Goal: Task Accomplishment & Management: Complete application form

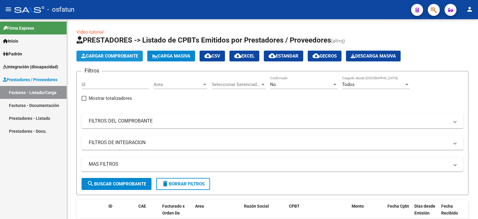
click at [110, 59] on button "Cargar Comprobante" at bounding box center [110, 56] width 66 height 11
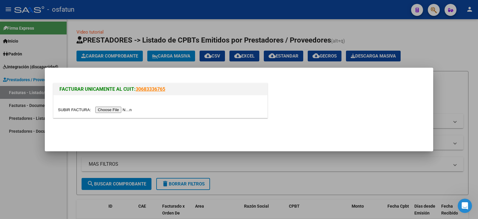
click at [129, 110] on input "file" at bounding box center [96, 109] width 76 height 6
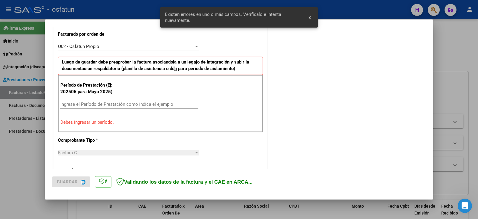
scroll to position [167, 0]
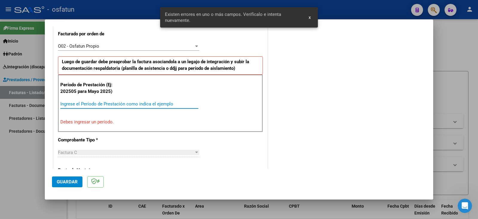
click at [80, 104] on input "Ingrese el Período de Prestación como indica el ejemplo" at bounding box center [129, 103] width 138 height 5
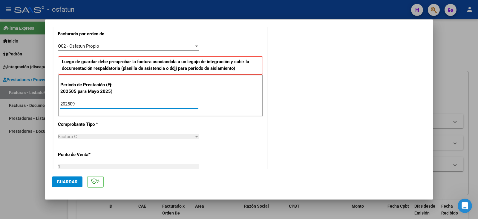
type input "202509"
click at [65, 184] on button "Guardar" at bounding box center [67, 181] width 30 height 11
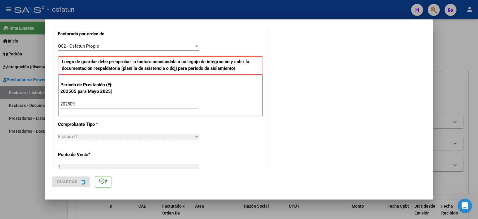
scroll to position [0, 0]
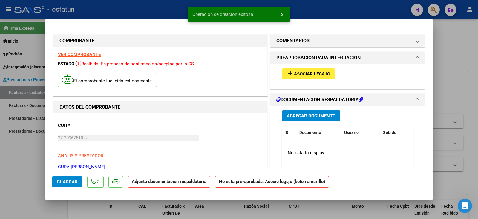
click at [317, 74] on span "Asociar Legajo" at bounding box center [312, 73] width 36 height 5
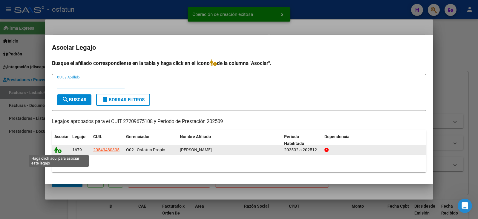
click at [60, 150] on icon at bounding box center [57, 149] width 7 height 7
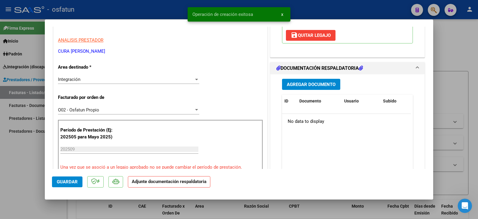
scroll to position [120, 0]
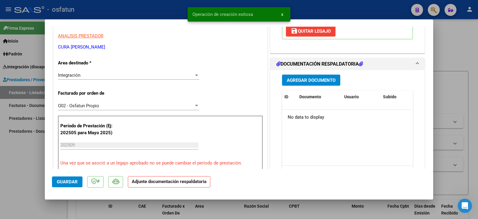
click at [292, 80] on span "Agregar Documento" at bounding box center [311, 79] width 49 height 5
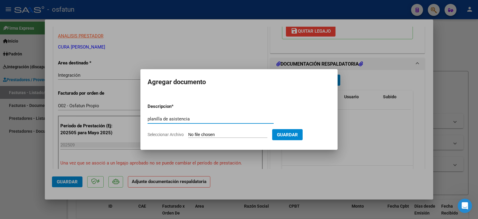
type input "planilla de asistencia"
click at [232, 135] on input "Seleccionar Archivo" at bounding box center [227, 135] width 79 height 6
type input "C:\fakepath\cura plan.pdf"
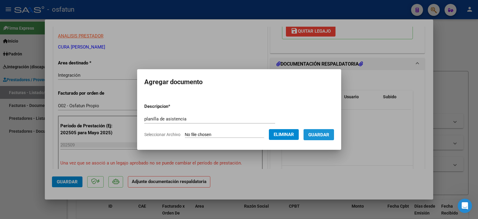
click at [326, 133] on span "Guardar" at bounding box center [319, 134] width 21 height 5
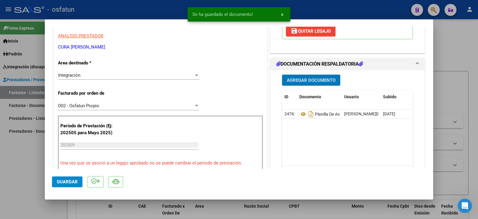
click at [316, 85] on button "Agregar Documento" at bounding box center [311, 79] width 58 height 11
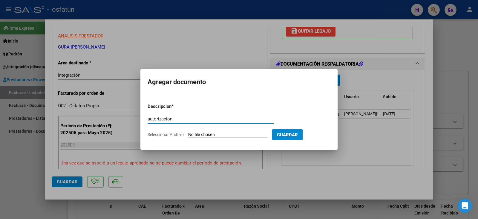
type input "autorizacion"
click at [238, 135] on input "Seleccionar Archivo" at bounding box center [227, 135] width 79 height 6
type input "C:\fakepath\[PERSON_NAME] - Cura - fono.pdf"
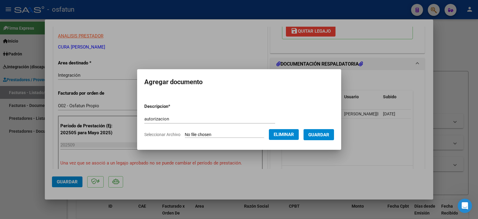
click at [329, 135] on span "Guardar" at bounding box center [319, 134] width 21 height 5
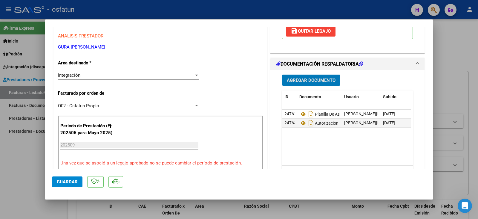
click at [66, 183] on span "Guardar" at bounding box center [67, 181] width 21 height 5
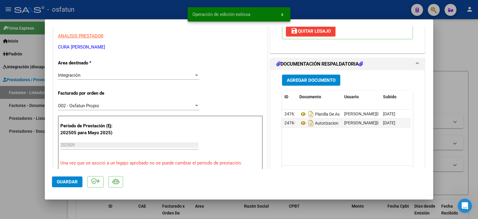
click at [9, 192] on div at bounding box center [239, 109] width 478 height 219
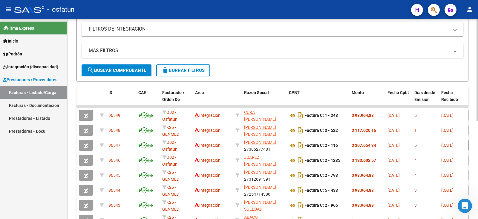
scroll to position [30, 0]
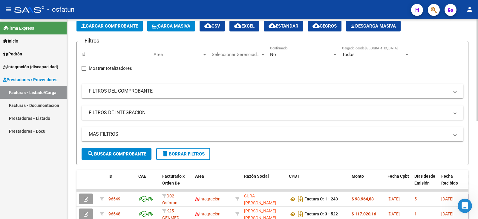
click at [116, 29] on button "Cargar Comprobante" at bounding box center [110, 26] width 66 height 11
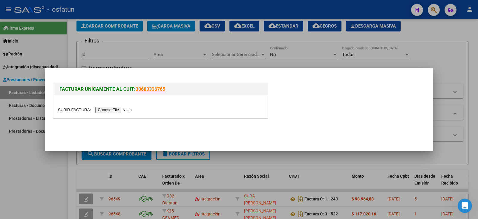
click at [122, 114] on div at bounding box center [161, 106] width 214 height 22
click at [121, 111] on input "file" at bounding box center [96, 109] width 76 height 6
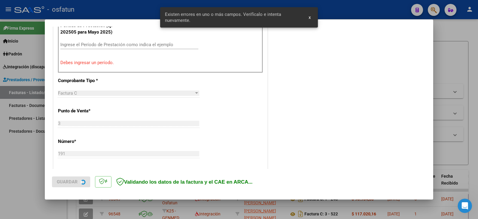
scroll to position [227, 0]
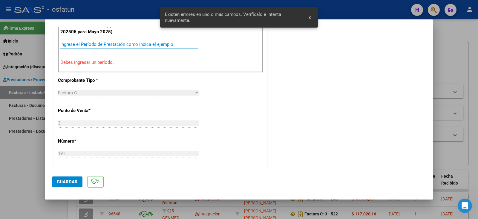
click at [78, 45] on input "Ingrese el Período de Prestación como indica el ejemplo" at bounding box center [129, 44] width 138 height 5
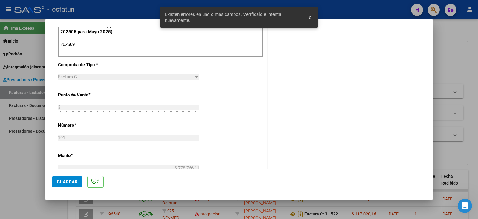
type input "202509"
click at [76, 179] on span "Guardar" at bounding box center [67, 181] width 21 height 5
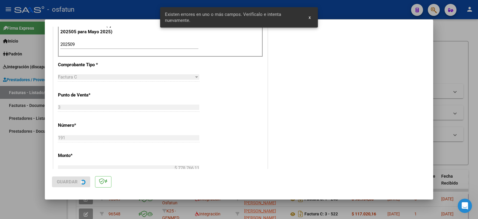
scroll to position [0, 0]
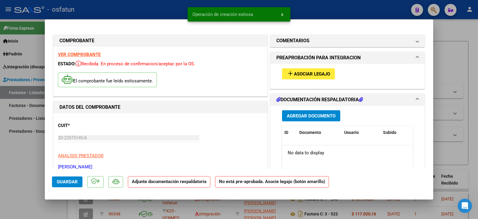
click at [308, 75] on span "Asociar Legajo" at bounding box center [312, 73] width 36 height 5
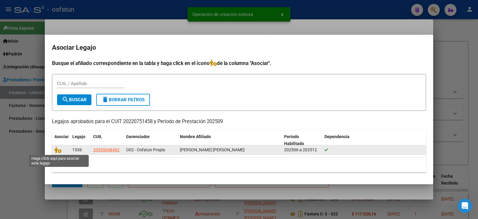
drag, startPoint x: 60, startPoint y: 151, endPoint x: 168, endPoint y: 150, distance: 108.5
click at [61, 151] on icon at bounding box center [57, 149] width 7 height 7
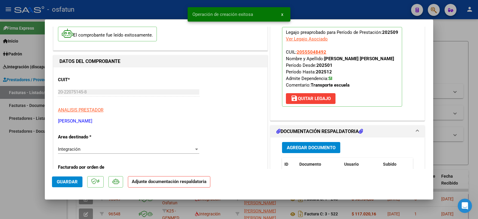
scroll to position [120, 0]
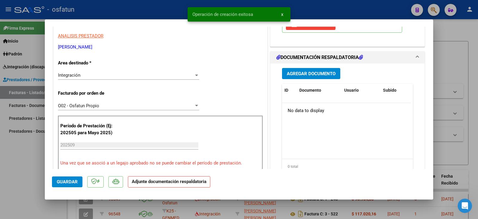
click at [296, 76] on span "Agregar Documento" at bounding box center [311, 73] width 49 height 5
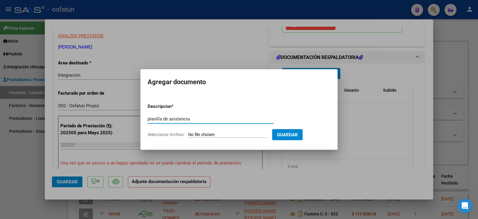
type input "planilla de asistencia"
click at [238, 135] on input "Seleccionar Archivo" at bounding box center [227, 135] width 79 height 6
type input "C:\fakepath\[PERSON_NAME] plan.pdf"
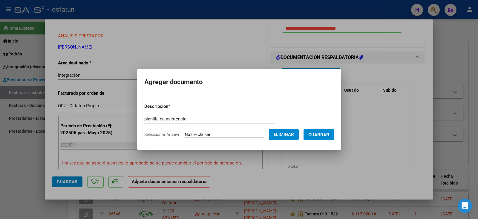
click at [329, 134] on span "Guardar" at bounding box center [319, 134] width 21 height 5
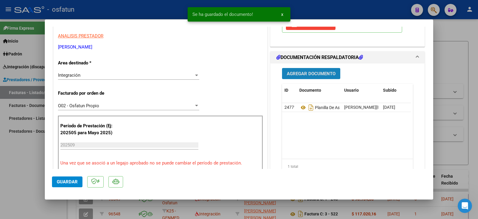
click at [296, 76] on span "Agregar Documento" at bounding box center [311, 73] width 49 height 5
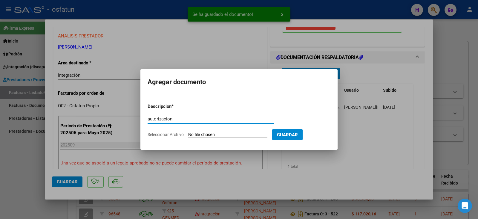
type input "autorizacion"
click at [200, 136] on input "Seleccionar Archivo" at bounding box center [227, 135] width 79 height 6
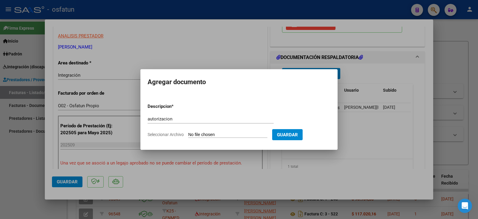
type input "C:\fakepath\[PERSON_NAME] - [PERSON_NAME] - traslado.pdf"
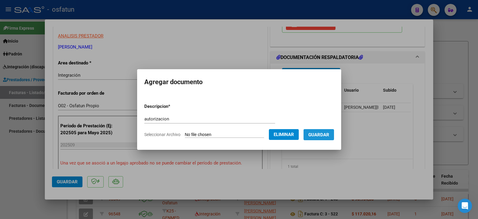
drag, startPoint x: 326, startPoint y: 131, endPoint x: 286, endPoint y: 149, distance: 44.2
click at [326, 132] on span "Guardar" at bounding box center [319, 134] width 21 height 5
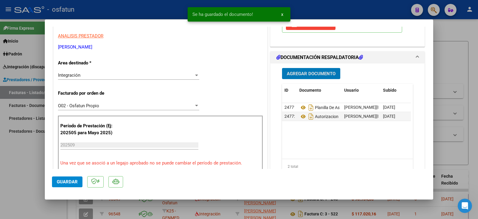
drag, startPoint x: 74, startPoint y: 183, endPoint x: 43, endPoint y: 181, distance: 31.2
click at [74, 183] on span "Guardar" at bounding box center [67, 181] width 21 height 5
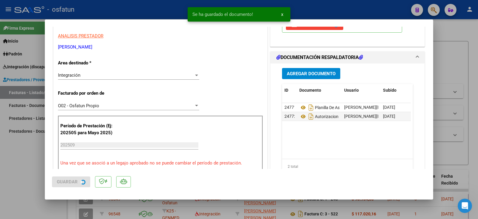
click at [25, 178] on div at bounding box center [239, 109] width 478 height 219
type input "$ 0,00"
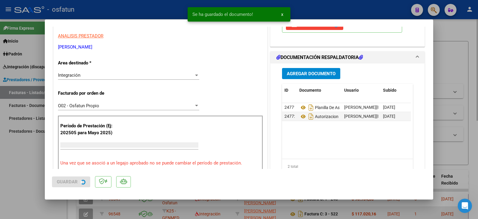
scroll to position [0, 0]
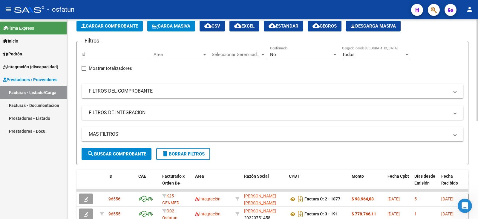
click at [112, 25] on span "Cargar Comprobante" at bounding box center [109, 25] width 57 height 5
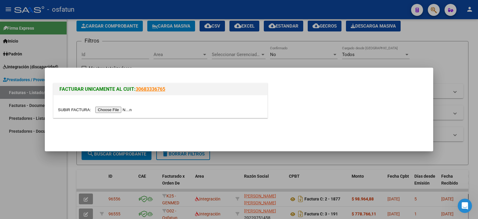
click at [108, 110] on input "file" at bounding box center [96, 109] width 76 height 6
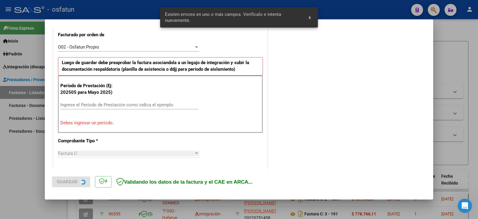
scroll to position [167, 0]
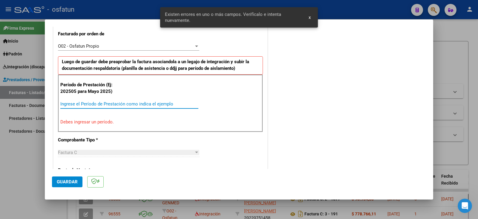
click at [91, 103] on input "Ingrese el Período de Prestación como indica el ejemplo" at bounding box center [129, 103] width 138 height 5
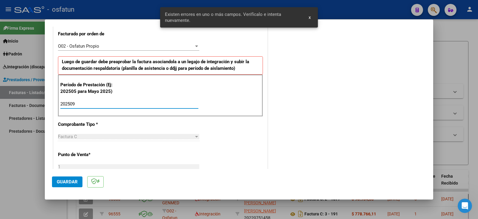
type input "202509"
click at [64, 181] on span "Guardar" at bounding box center [67, 181] width 21 height 5
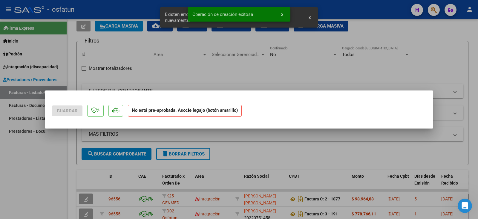
scroll to position [0, 0]
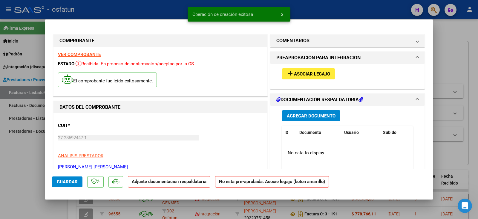
click at [310, 71] on button "add Asociar Legajo" at bounding box center [308, 73] width 53 height 11
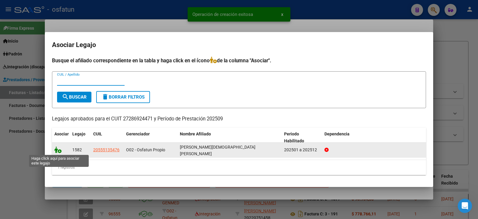
click at [57, 149] on icon at bounding box center [57, 149] width 7 height 7
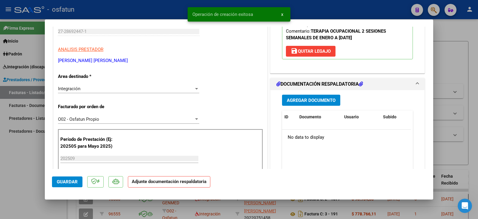
scroll to position [120, 0]
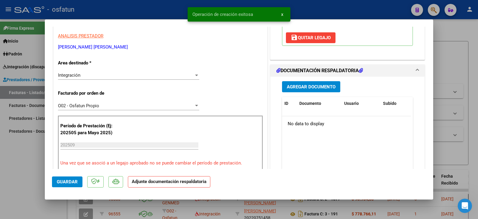
click at [306, 117] on div "No data to display" at bounding box center [346, 123] width 129 height 15
click at [299, 86] on span "Agregar Documento" at bounding box center [311, 86] width 49 height 5
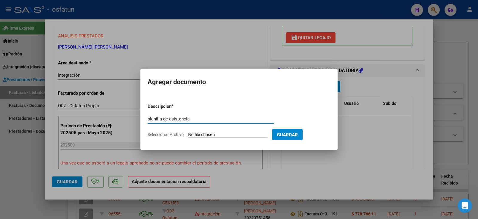
type input "planilla de asistencia"
click at [211, 135] on input "Seleccionar Archivo" at bounding box center [227, 135] width 79 height 6
type input "C:\fakepath\[PERSON_NAME] plan.pdf"
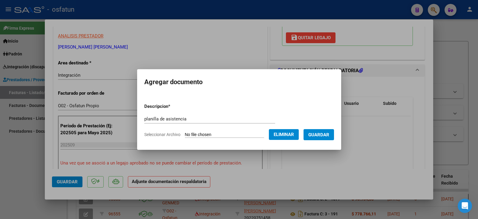
click at [329, 132] on span "Guardar" at bounding box center [319, 134] width 21 height 5
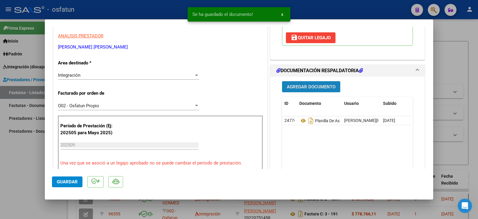
click at [309, 83] on button "Agregar Documento" at bounding box center [311, 86] width 58 height 11
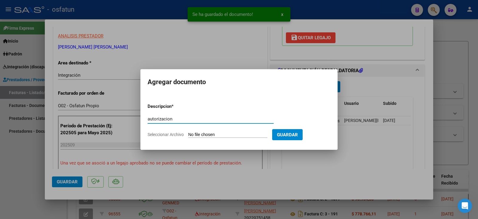
type input "autorizacion"
click at [229, 134] on input "Seleccionar Archivo" at bounding box center [227, 135] width 79 height 6
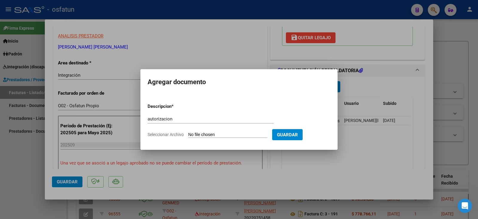
type input "C:\fakepath\[PERSON_NAME] - [PERSON_NAME] - to.pdf"
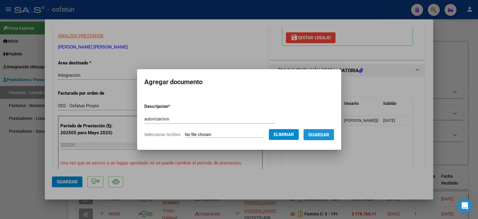
click at [329, 135] on span "Guardar" at bounding box center [319, 134] width 21 height 5
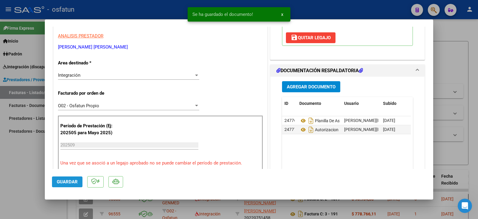
drag, startPoint x: 74, startPoint y: 184, endPoint x: 60, endPoint y: 180, distance: 14.1
click at [74, 183] on span "Guardar" at bounding box center [67, 181] width 21 height 5
click at [31, 175] on div at bounding box center [239, 109] width 478 height 219
type input "$ 0,00"
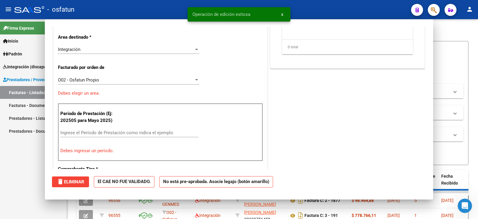
scroll to position [0, 0]
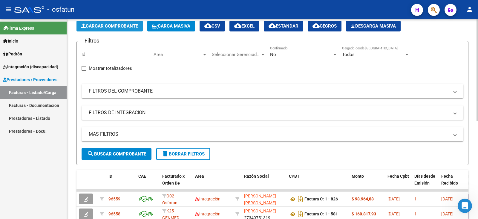
click at [106, 22] on button "Cargar Comprobante" at bounding box center [110, 26] width 66 height 11
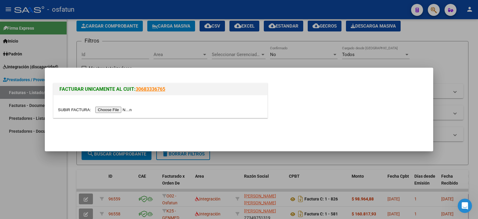
click at [107, 108] on input "file" at bounding box center [96, 109] width 76 height 6
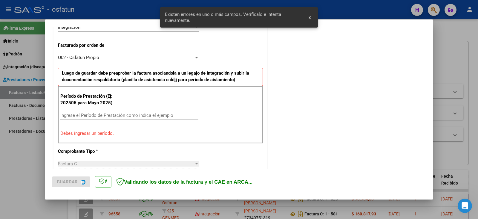
scroll to position [167, 0]
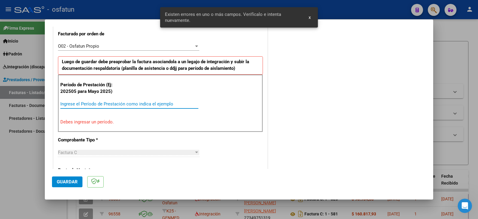
click at [87, 104] on input "Ingrese el Período de Prestación como indica el ejemplo" at bounding box center [129, 103] width 138 height 5
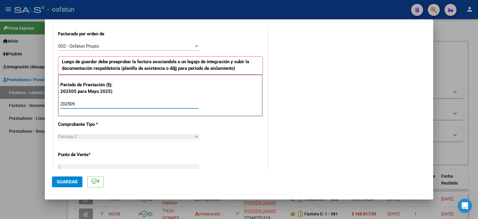
type input "202509"
click at [58, 181] on span "Guardar" at bounding box center [67, 181] width 21 height 5
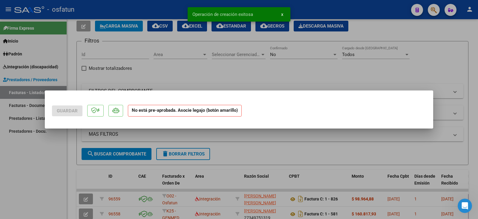
scroll to position [0, 0]
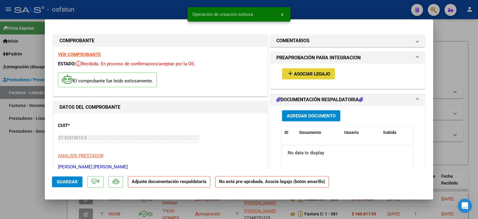
click at [318, 76] on span "Asociar Legajo" at bounding box center [312, 73] width 36 height 5
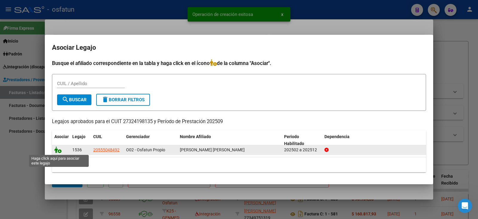
click at [61, 150] on icon at bounding box center [57, 149] width 7 height 7
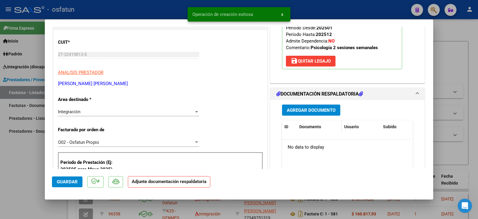
scroll to position [90, 0]
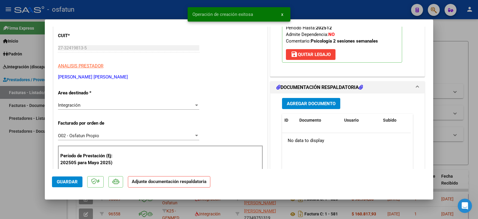
click at [308, 106] on span "Agregar Documento" at bounding box center [311, 103] width 49 height 5
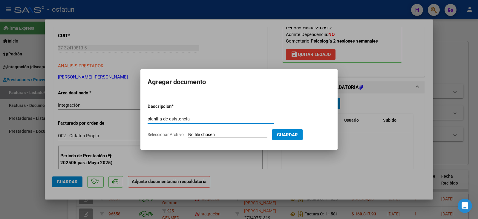
type input "planilla de asistencia"
click at [227, 133] on input "Seleccionar Archivo" at bounding box center [227, 135] width 79 height 6
type input "C:\fakepath\[PERSON_NAME] plan.pdf"
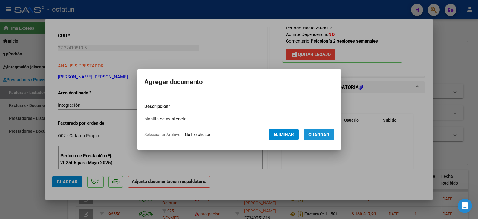
click at [329, 137] on span "Guardar" at bounding box center [319, 134] width 21 height 5
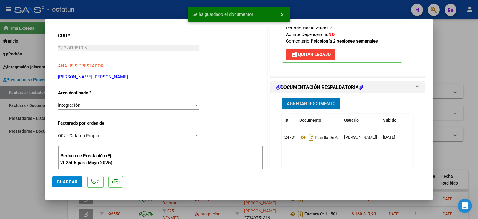
click at [307, 103] on div "Agregar Documento ID Documento Usuario Subido Acción 24785 Planilla De Asistenc…" at bounding box center [348, 152] width 140 height 119
drag, startPoint x: 311, startPoint y: 110, endPoint x: 316, endPoint y: 111, distance: 5.2
click at [316, 106] on span "Agregar Documento" at bounding box center [311, 103] width 49 height 5
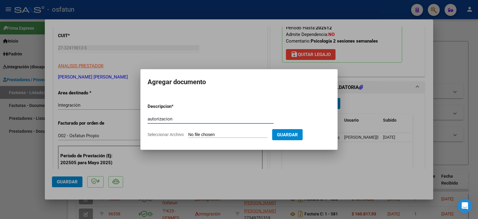
type input "autorizacion"
click at [228, 134] on input "Seleccionar Archivo" at bounding box center [227, 135] width 79 height 6
type input "C:\fakepath\[PERSON_NAME] - [PERSON_NAME] - psico.pdf"
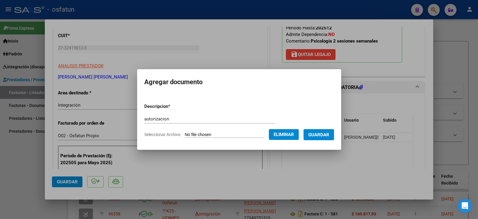
click at [326, 133] on span "Guardar" at bounding box center [319, 134] width 21 height 5
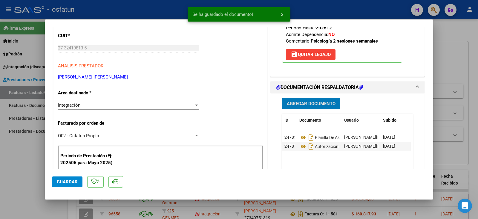
click at [63, 184] on span "Guardar" at bounding box center [67, 181] width 21 height 5
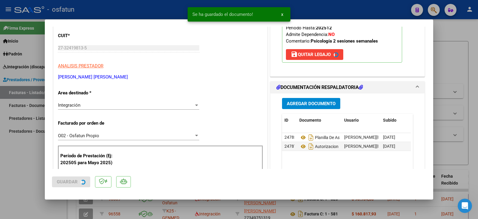
click at [40, 181] on div at bounding box center [239, 109] width 478 height 219
type input "$ 0,00"
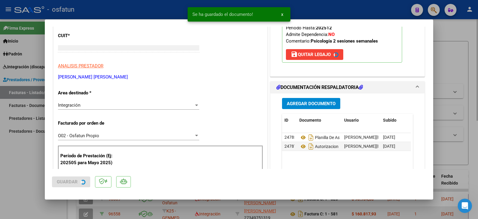
scroll to position [0, 0]
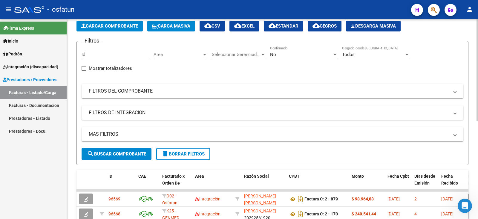
click at [117, 24] on span "Cargar Comprobante" at bounding box center [109, 25] width 57 height 5
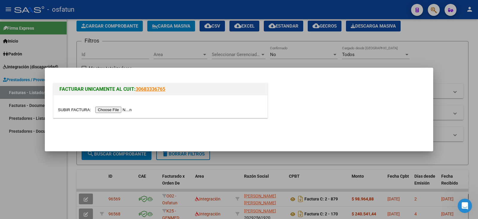
click at [104, 113] on input "file" at bounding box center [96, 109] width 76 height 6
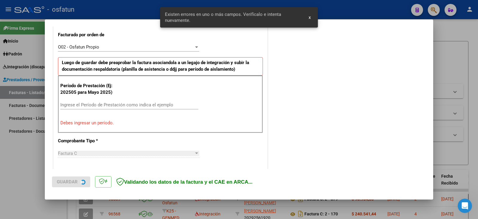
scroll to position [167, 0]
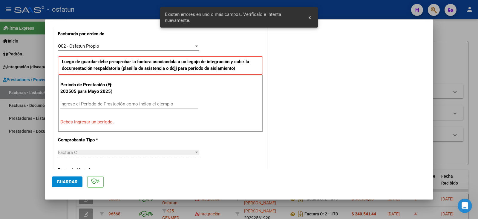
click at [81, 105] on input "Ingrese el Período de Prestación como indica el ejemplo" at bounding box center [129, 103] width 138 height 5
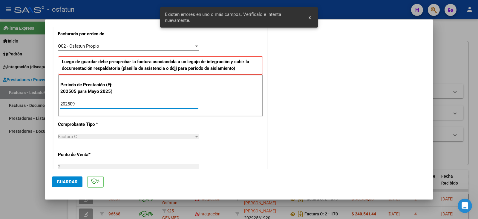
type input "202509"
click at [72, 184] on span "Guardar" at bounding box center [67, 181] width 21 height 5
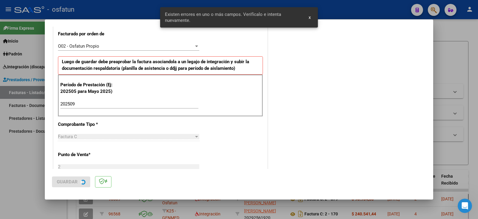
scroll to position [0, 0]
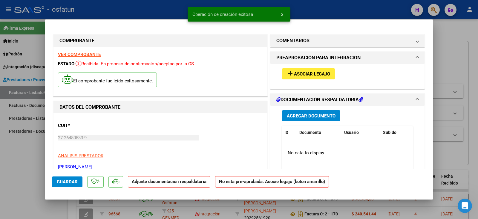
click at [316, 72] on span "Asociar Legajo" at bounding box center [312, 73] width 36 height 5
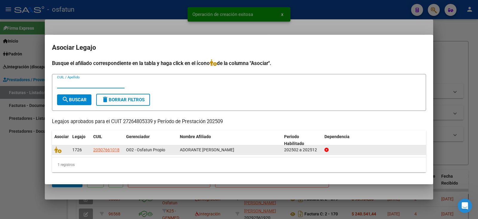
click at [58, 146] on datatable-body-cell at bounding box center [61, 149] width 18 height 9
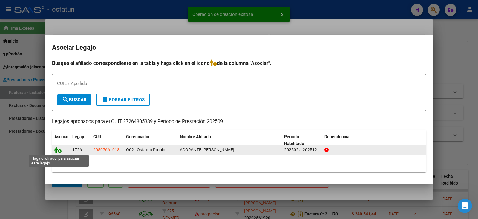
click at [59, 152] on icon at bounding box center [57, 149] width 7 height 7
